Goal: Task Accomplishment & Management: Manage account settings

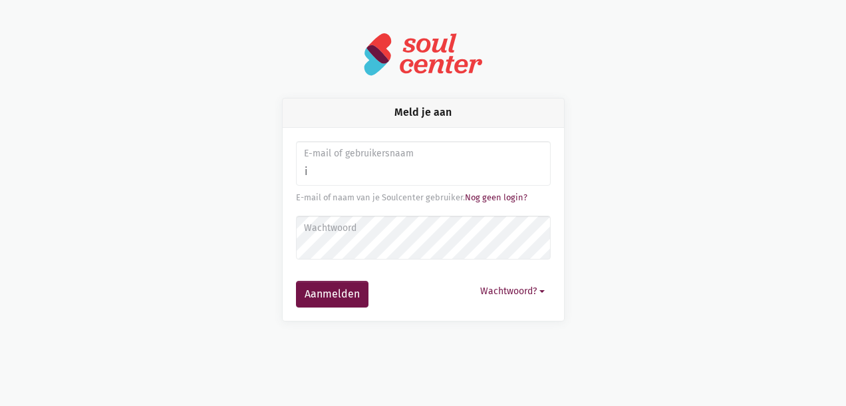
type input "[EMAIL_ADDRESS][DOMAIN_NAME]"
click at [543, 289] on button "Wachtwoord?" at bounding box center [512, 291] width 76 height 21
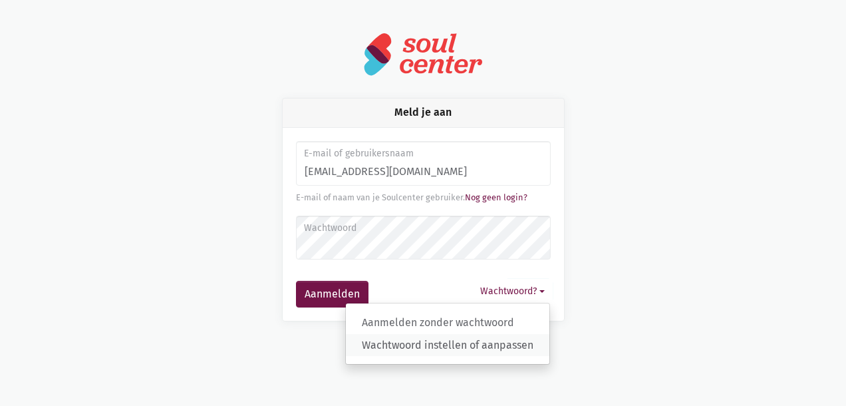
click at [453, 343] on link "Wachtwoord instellen of aanpassen" at bounding box center [448, 345] width 204 height 23
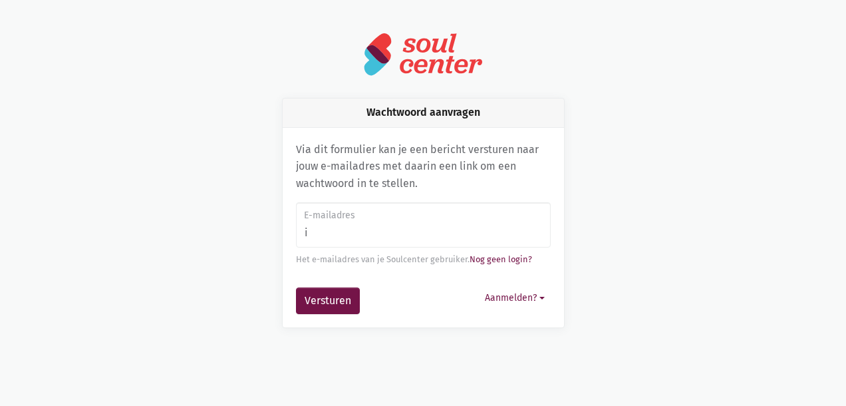
type input "[EMAIL_ADDRESS][DOMAIN_NAME]"
click at [326, 305] on button "Versturen" at bounding box center [328, 300] width 64 height 27
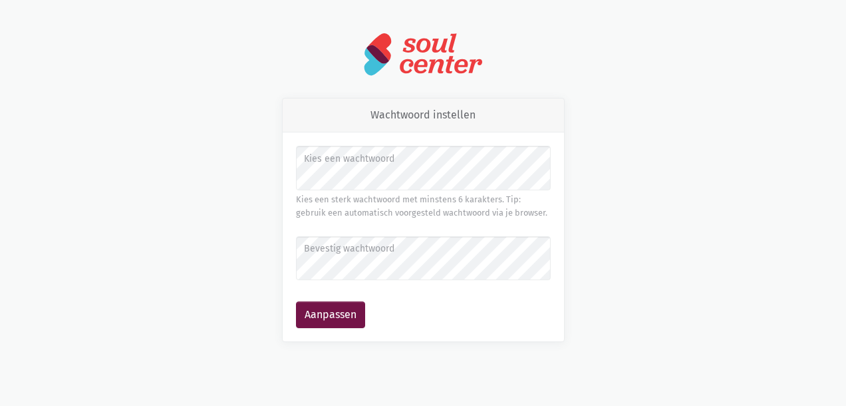
click at [353, 255] on label "Bevestig wachtwoord" at bounding box center [422, 248] width 237 height 15
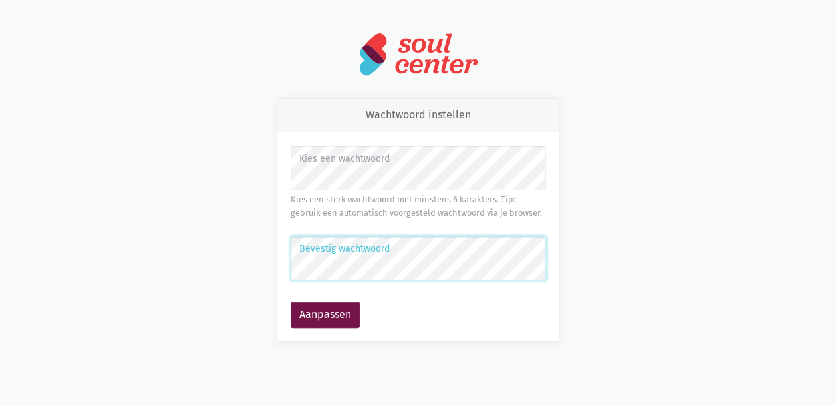
scroll to position [57, 0]
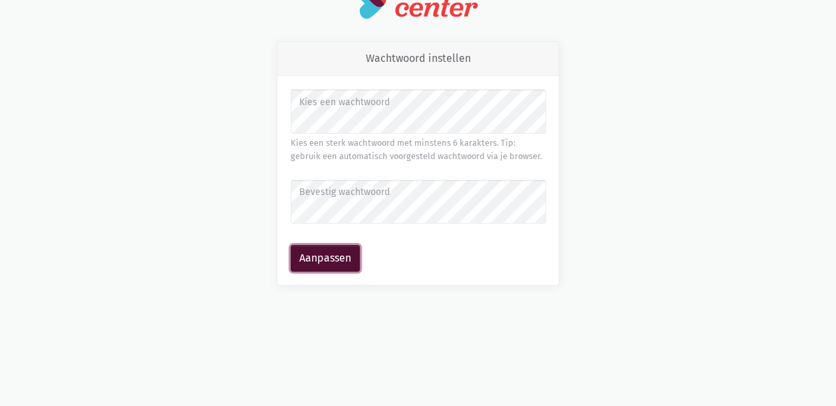
click at [313, 261] on button "Aanpassen" at bounding box center [325, 258] width 69 height 27
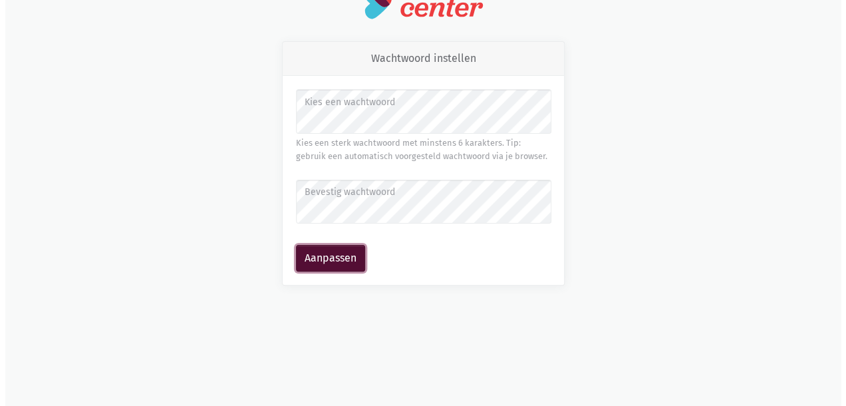
scroll to position [0, 0]
